Goal: Task Accomplishment & Management: Use online tool/utility

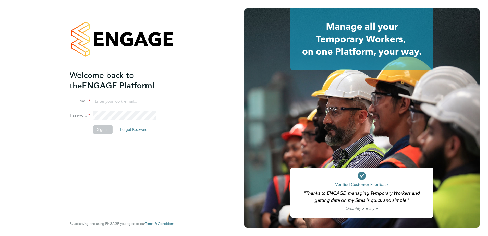
click at [131, 97] on input at bounding box center [124, 101] width 63 height 9
type input "chloe.taquin@thornbaker.co.uk"
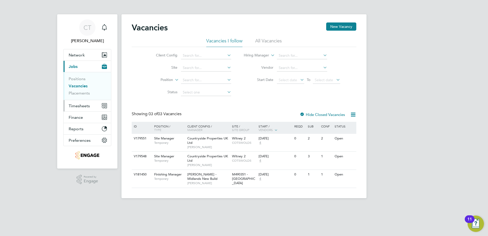
click at [85, 104] on span "Timesheets" at bounding box center [79, 105] width 21 height 5
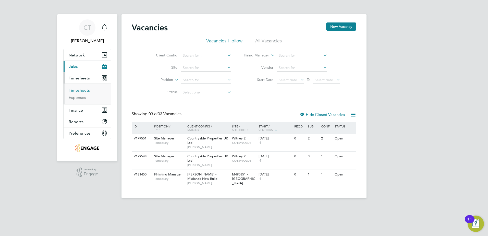
click at [82, 90] on link "Timesheets" at bounding box center [79, 90] width 21 height 5
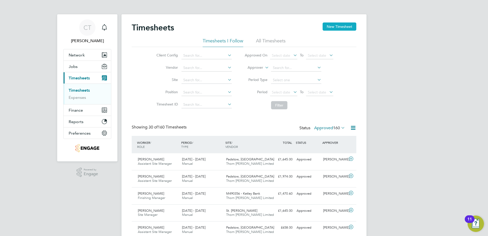
click at [335, 26] on button "New Timesheet" at bounding box center [339, 26] width 34 height 8
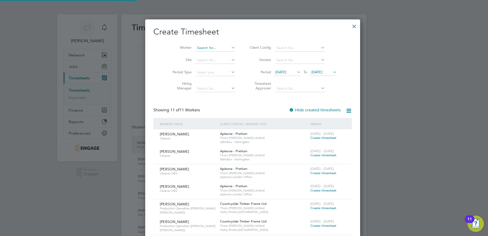
click at [195, 50] on input at bounding box center [215, 47] width 40 height 7
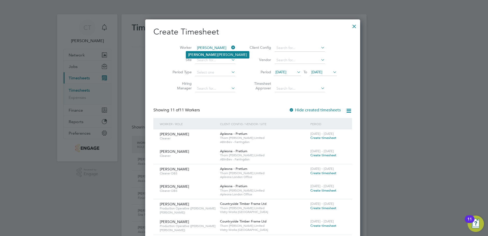
click at [200, 52] on li "[PERSON_NAME] [PERSON_NAME]" at bounding box center [217, 54] width 63 height 7
type input "[PERSON_NAME]"
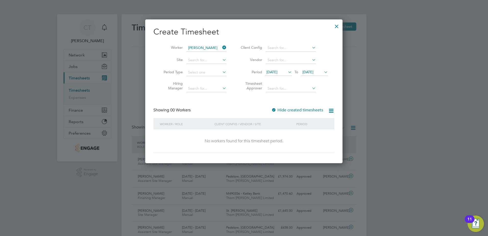
click at [278, 69] on div "[DATE] To [DATE]" at bounding box center [296, 72] width 63 height 7
click at [277, 71] on span "[DATE]" at bounding box center [271, 72] width 11 height 5
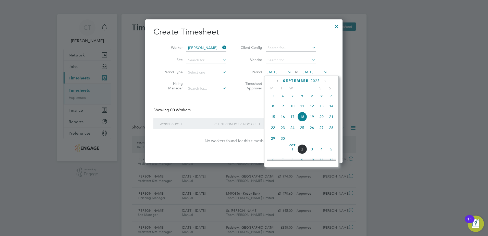
click at [272, 143] on span "29" at bounding box center [273, 138] width 10 height 10
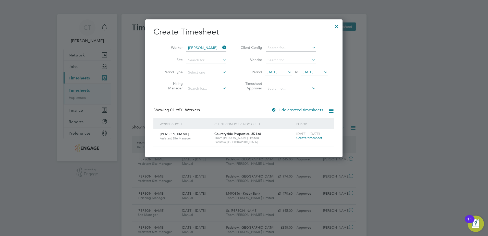
click at [312, 137] on span "Create timesheet" at bounding box center [309, 137] width 26 height 4
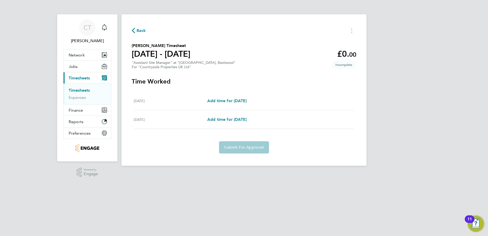
click at [143, 30] on span "Back" at bounding box center [140, 31] width 9 height 6
